Goal: Find contact information

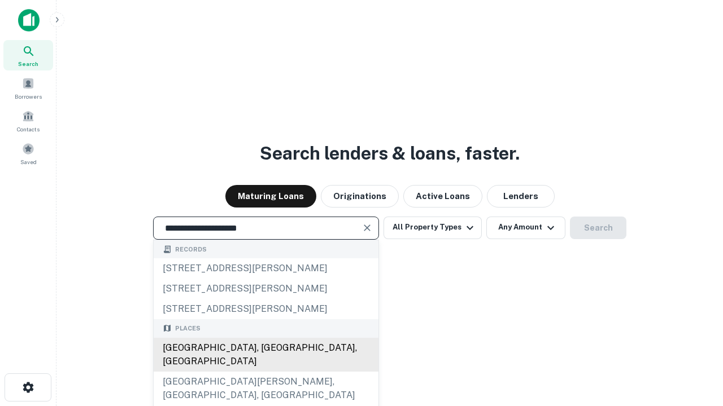
click at [265, 372] on div "[GEOGRAPHIC_DATA], [GEOGRAPHIC_DATA], [GEOGRAPHIC_DATA]" at bounding box center [266, 355] width 225 height 34
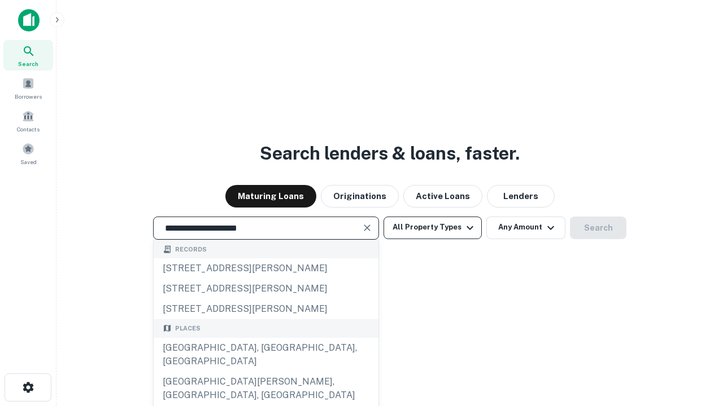
type input "**********"
click at [432, 228] on button "All Property Types" at bounding box center [432, 228] width 98 height 23
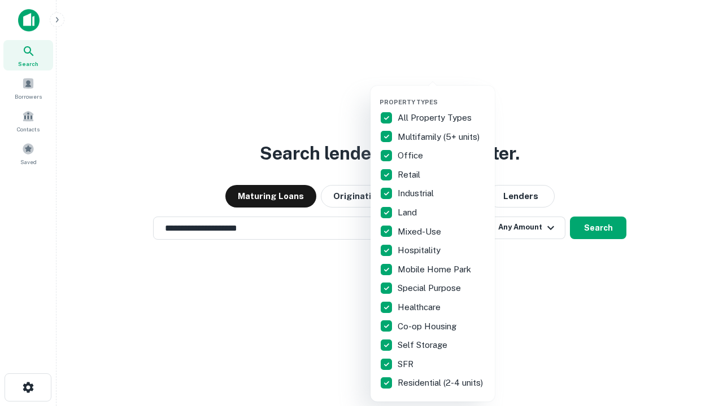
click at [441, 95] on button "button" at bounding box center [441, 95] width 124 height 1
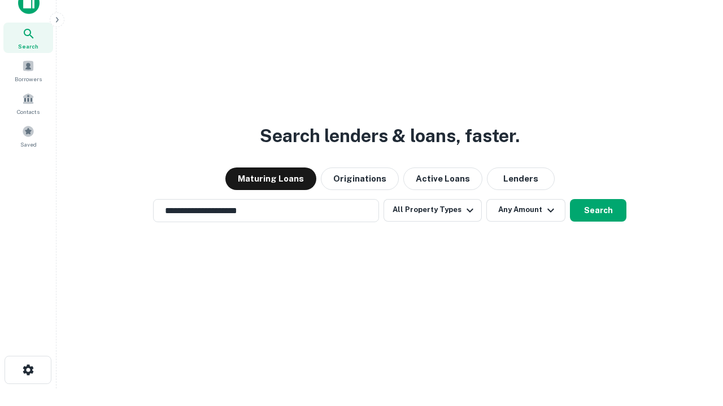
scroll to position [7, 136]
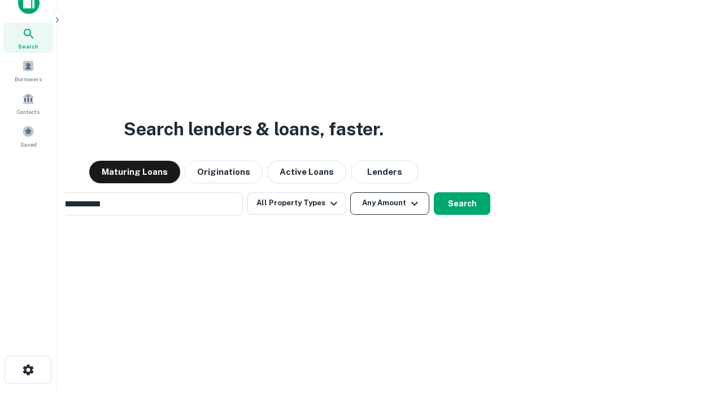
click at [350, 193] on button "Any Amount" at bounding box center [389, 204] width 79 height 23
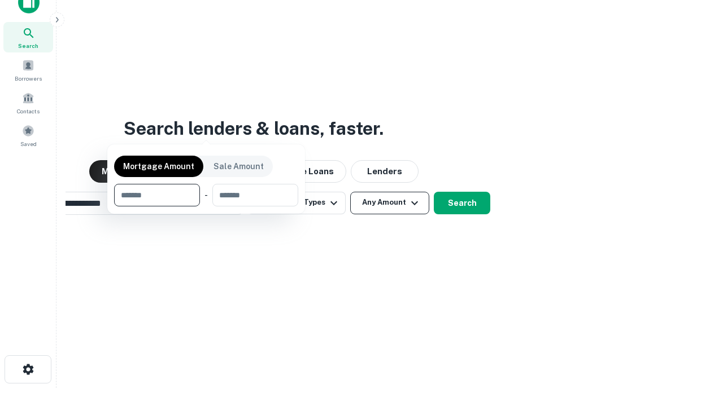
scroll to position [81, 320]
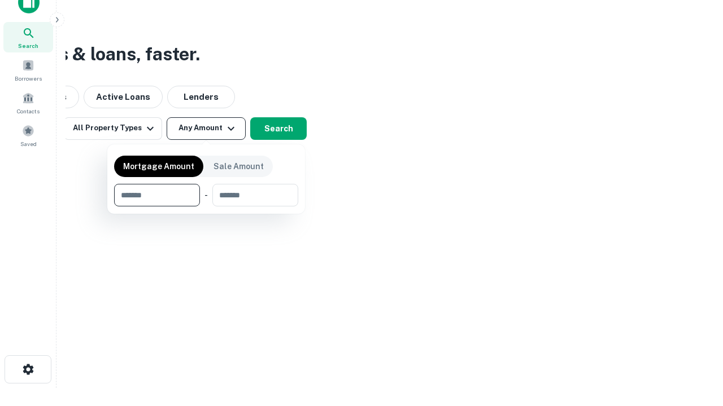
type input "*******"
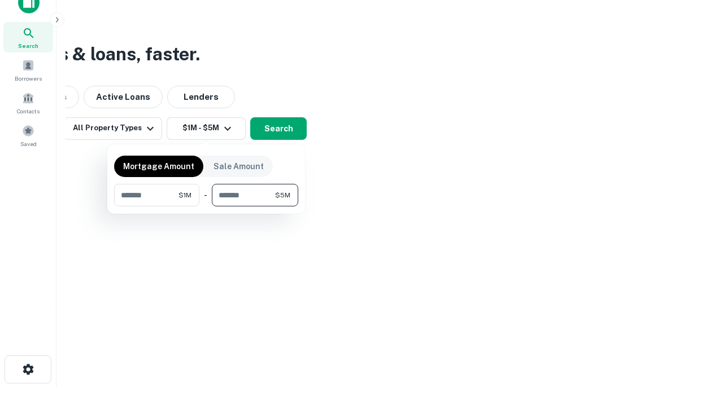
type input "*******"
click at [206, 207] on button "button" at bounding box center [206, 207] width 184 height 1
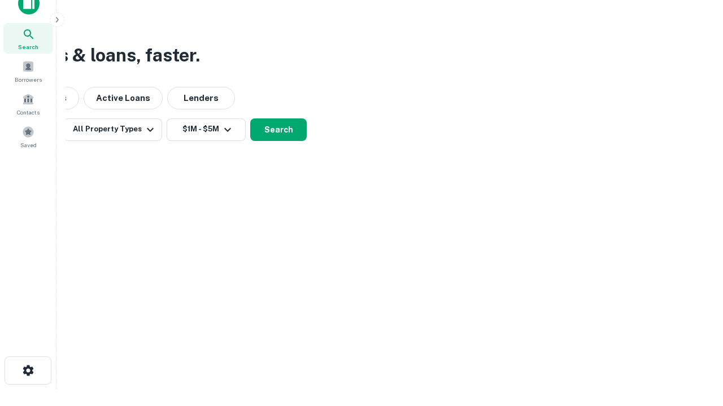
scroll to position [7, 208]
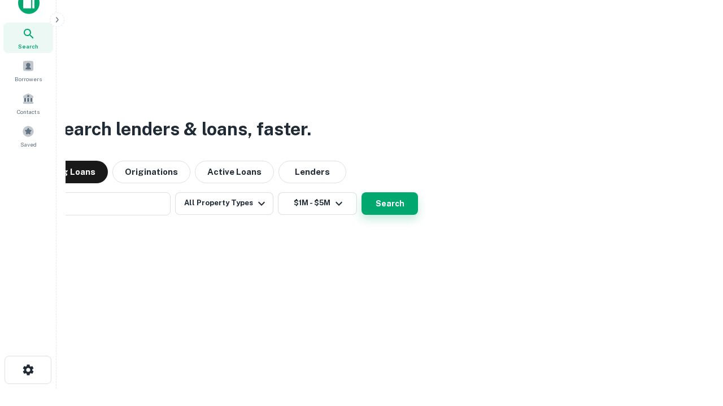
click at [361, 193] on button "Search" at bounding box center [389, 204] width 56 height 23
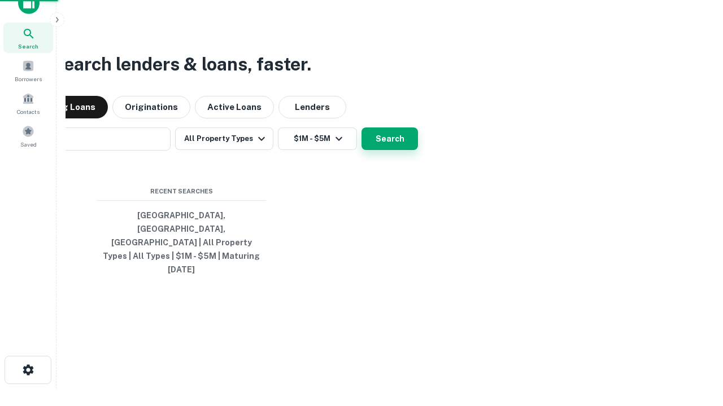
scroll to position [30, 320]
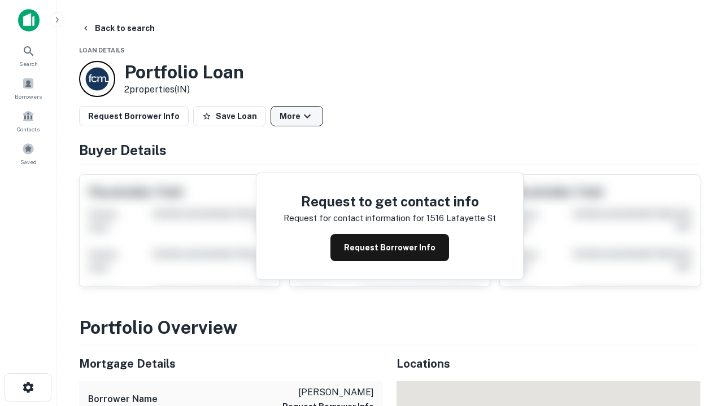
click at [296, 116] on button "More" at bounding box center [296, 116] width 53 height 20
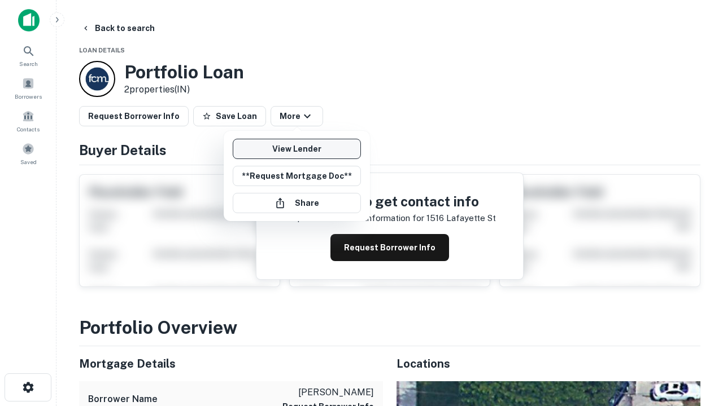
click at [296, 149] on link "View Lender" at bounding box center [297, 149] width 128 height 20
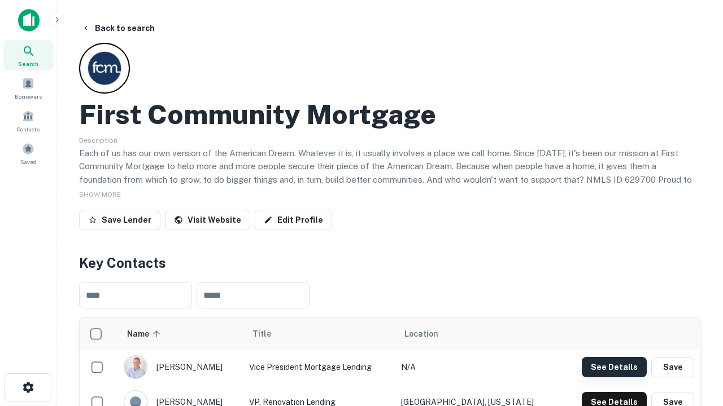
click at [614, 367] on button "See Details" at bounding box center [613, 367] width 65 height 20
